Goal: Task Accomplishment & Management: Manage account settings

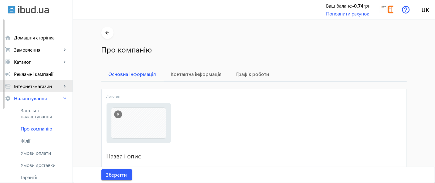
click at [47, 91] on link "storefront Інтернет-магазин keyboard_arrow_right" at bounding box center [36, 86] width 73 height 12
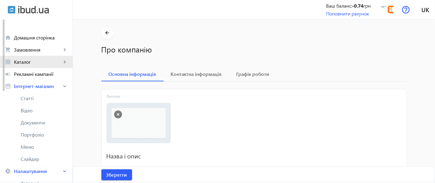
click at [49, 62] on span "Каталог" at bounding box center [38, 62] width 48 height 6
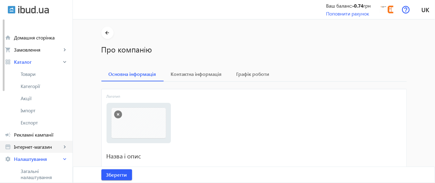
scroll to position [13, 0]
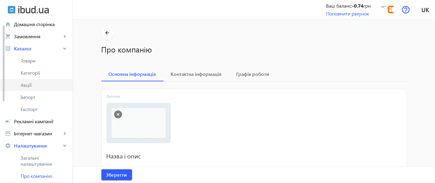
click at [33, 85] on span "Акції" at bounding box center [44, 85] width 47 height 6
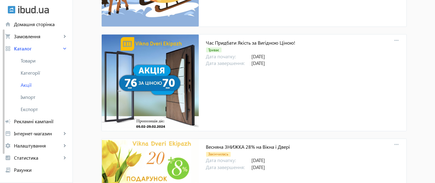
scroll to position [1850, 0]
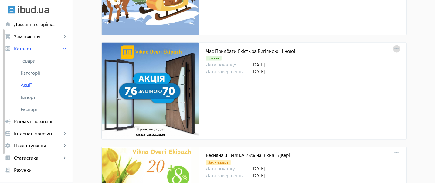
click at [396, 46] on mat-icon "more_horiz" at bounding box center [396, 49] width 8 height 8
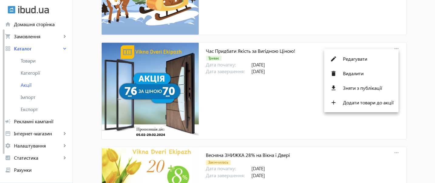
click at [274, 111] on div at bounding box center [217, 91] width 435 height 183
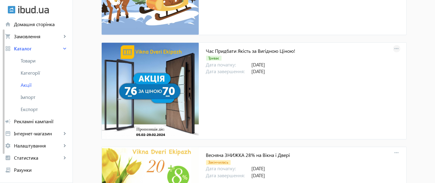
click at [396, 45] on mat-icon "more_horiz" at bounding box center [396, 49] width 8 height 8
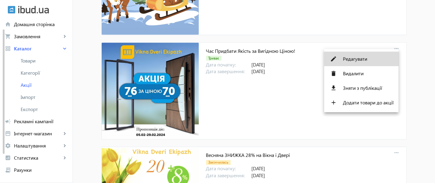
click at [360, 60] on span "Редагувати" at bounding box center [368, 58] width 51 height 5
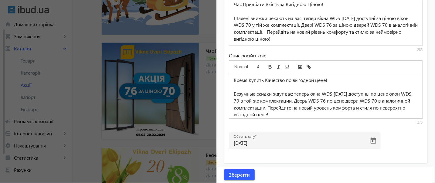
scroll to position [304, 0]
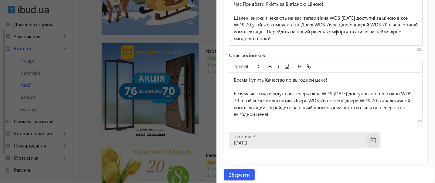
click at [374, 137] on span "Open calendar" at bounding box center [373, 140] width 15 height 15
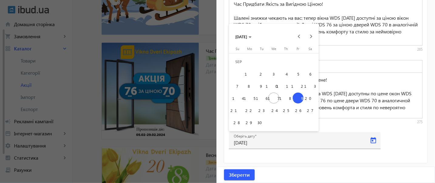
click at [293, 111] on span "26" at bounding box center [297, 110] width 11 height 11
type input "[DATE]"
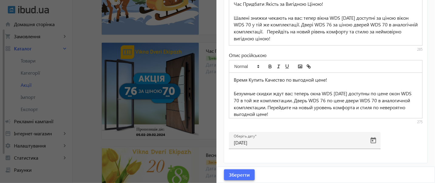
click at [235, 177] on button "Зберегти" at bounding box center [239, 174] width 31 height 11
drag, startPoint x: 228, startPoint y: 174, endPoint x: 86, endPoint y: 158, distance: 142.2
click at [225, 172] on span "submit" at bounding box center [239, 174] width 31 height 15
click at [88, 134] on div at bounding box center [217, 91] width 435 height 183
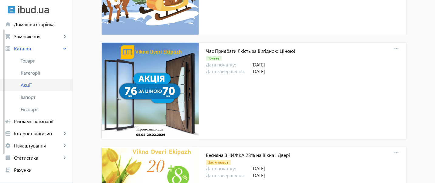
click at [22, 85] on span "Акції" at bounding box center [44, 85] width 47 height 6
